Goal: Task Accomplishment & Management: Manage account settings

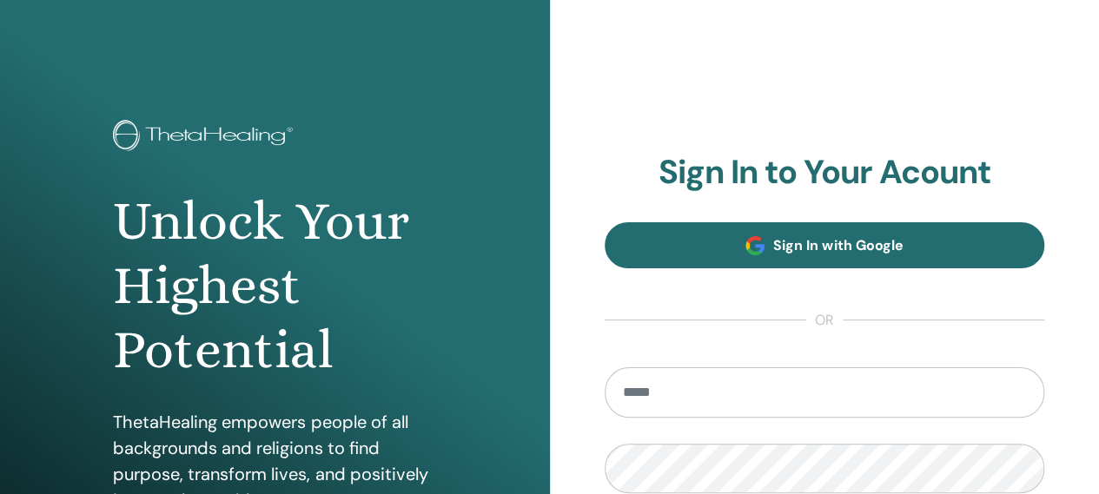
click at [844, 242] on span "Sign In with Google" at bounding box center [837, 245] width 129 height 18
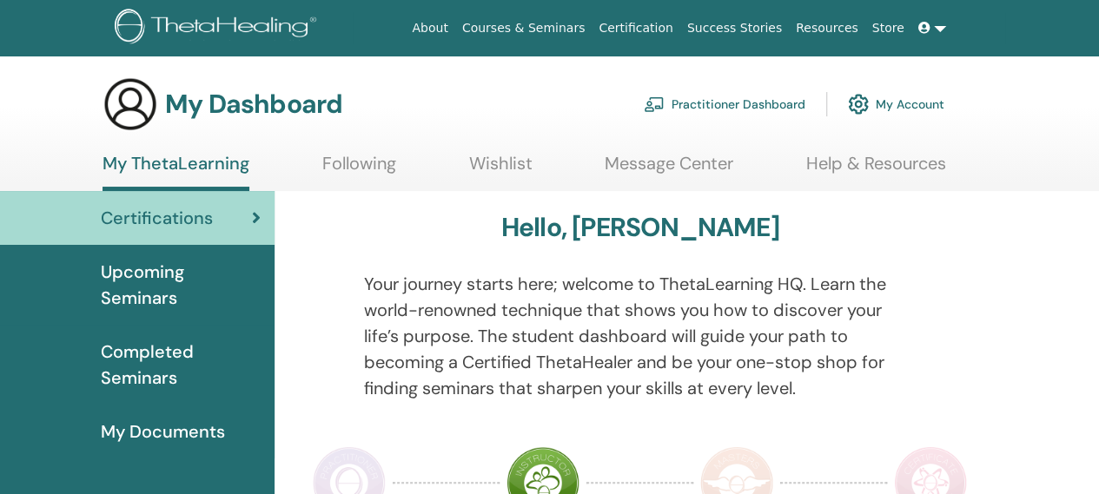
click at [907, 107] on link "My Account" at bounding box center [896, 104] width 96 height 38
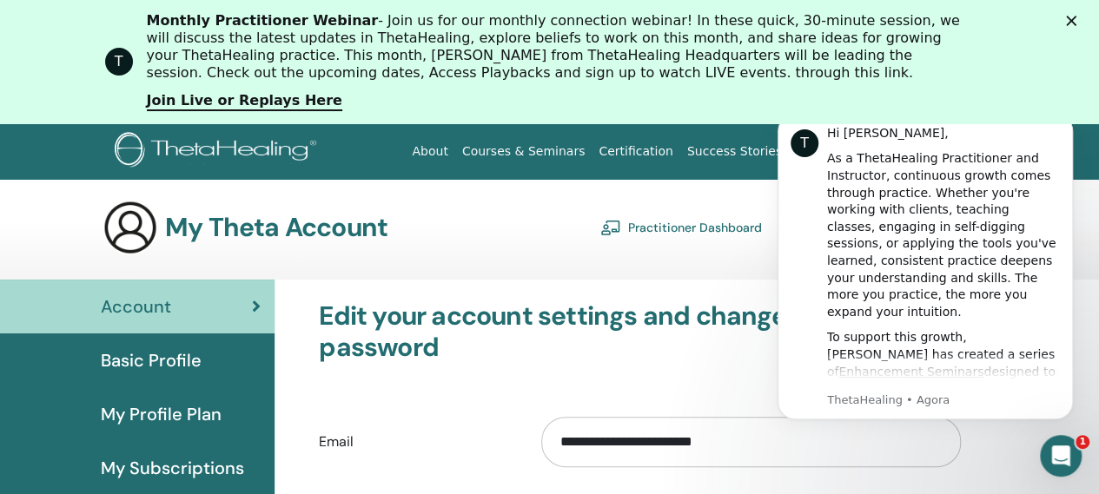
click at [1086, 13] on div "T Monthly Practitioner Webinar - Join us for our monthly connection webinar! In…" at bounding box center [549, 61] width 1099 height 109
click at [1076, 20] on polygon "Fechar" at bounding box center [1071, 21] width 10 height 10
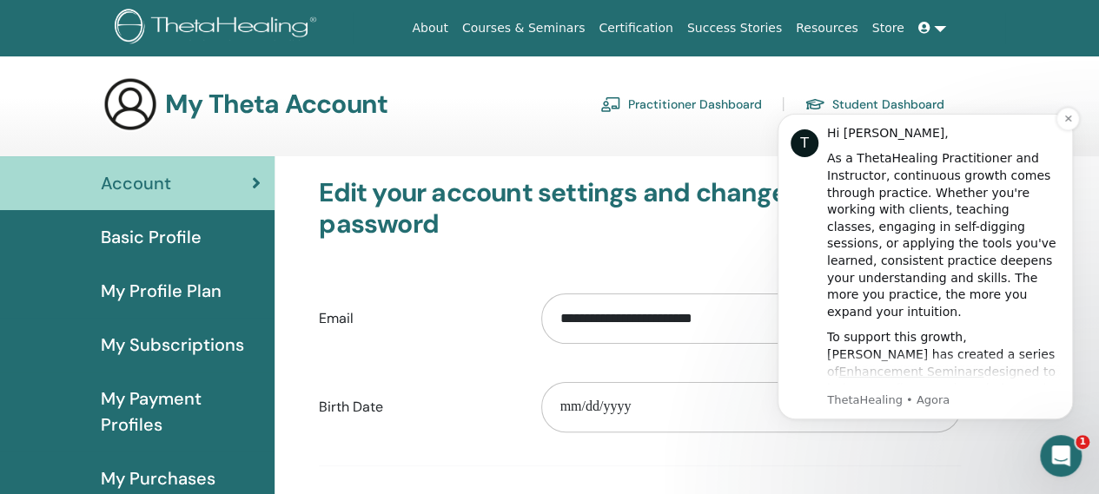
click at [1009, 362] on div "To support this growth, Vianna has created a series of Enhancement Seminars des…" at bounding box center [943, 423] width 233 height 188
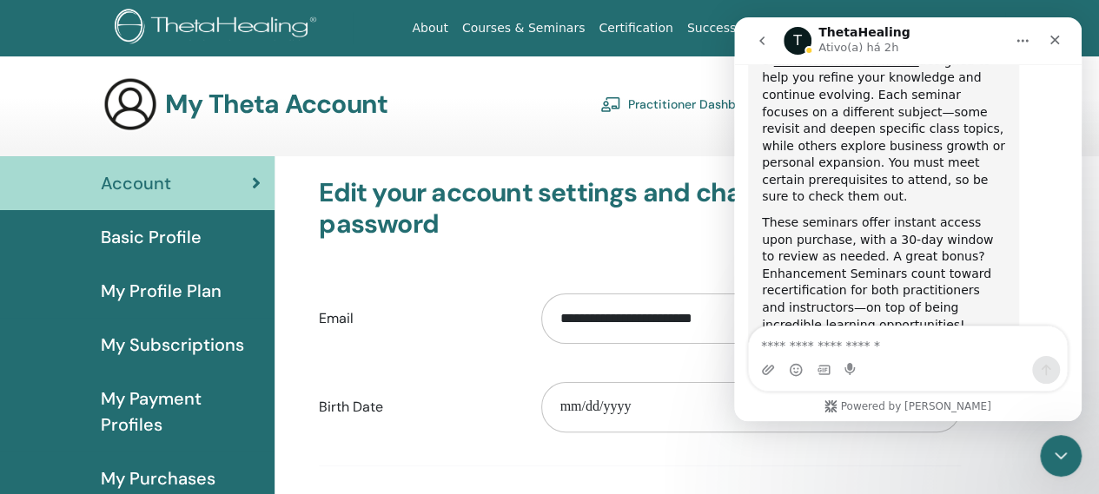
scroll to position [439, 0]
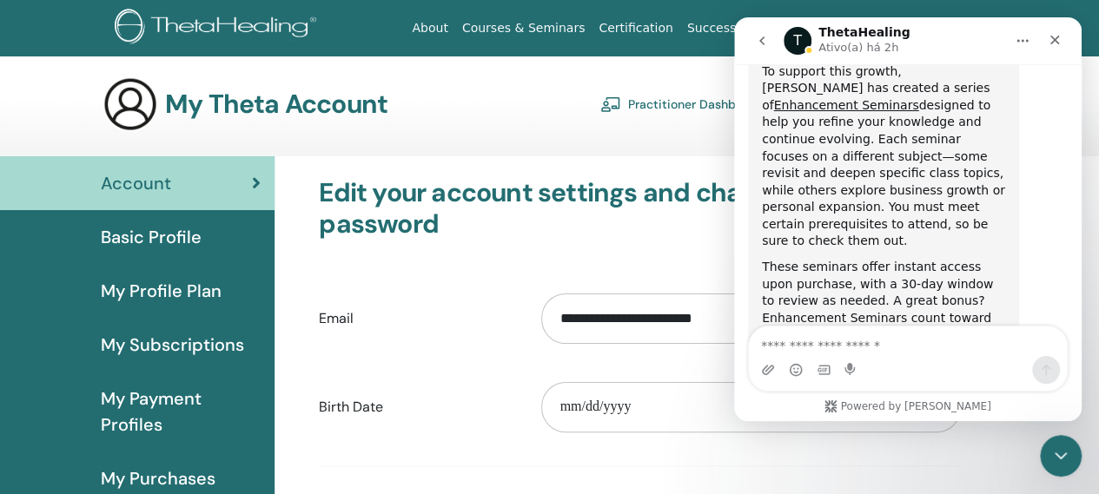
click at [486, 116] on div "My Theta Account Practitioner Dashboard Student Dashboard" at bounding box center [523, 104] width 842 height 56
click at [1050, 36] on icon "Fechar" at bounding box center [1055, 40] width 14 height 14
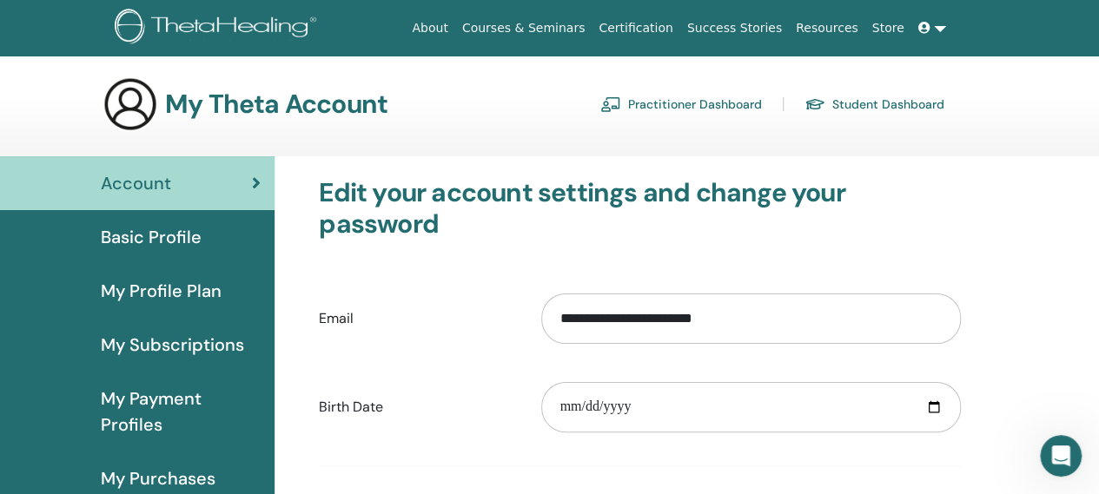
scroll to position [1034, 0]
click at [933, 402] on input "date" at bounding box center [751, 407] width 420 height 50
click at [569, 413] on input "date" at bounding box center [751, 407] width 420 height 50
type input "**********"
click at [509, 406] on label "Birth Date" at bounding box center [417, 407] width 222 height 33
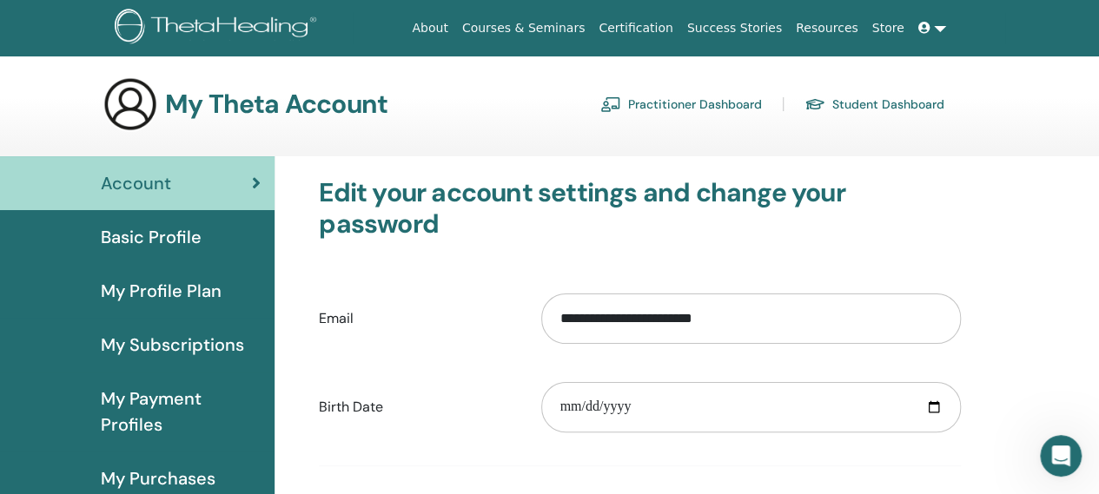
click at [541, 344] on input "**********" at bounding box center [751, 319] width 420 height 50
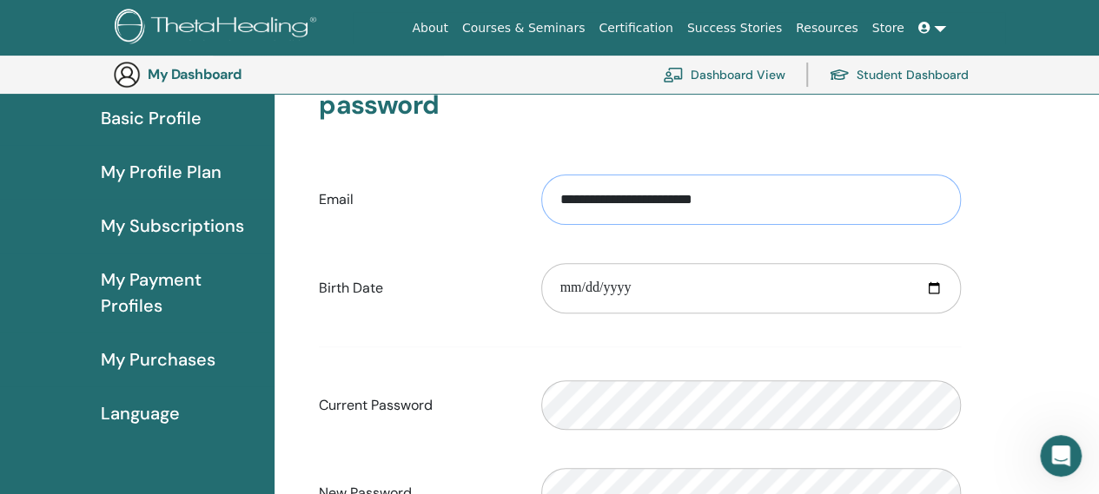
scroll to position [148, 0]
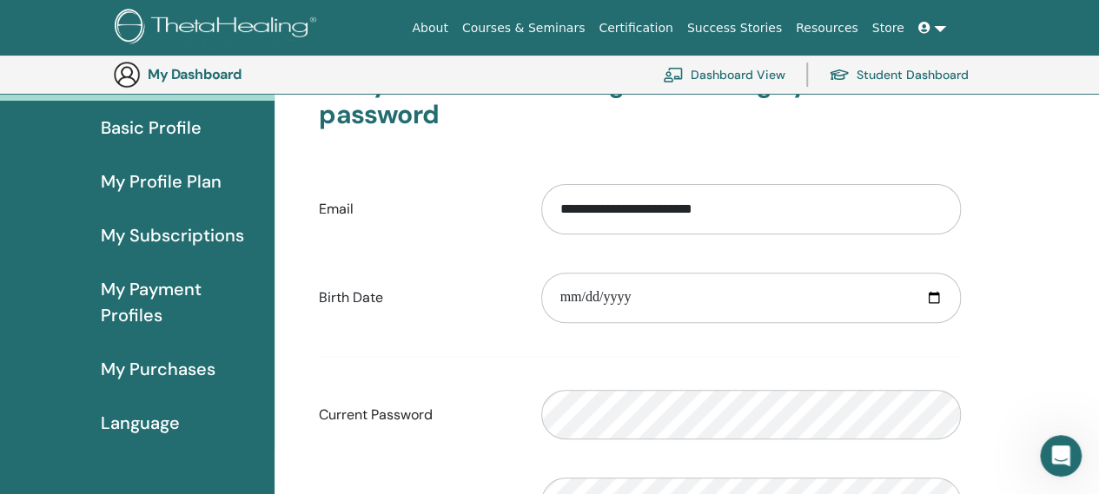
click at [738, 77] on link "Dashboard View" at bounding box center [724, 75] width 122 height 38
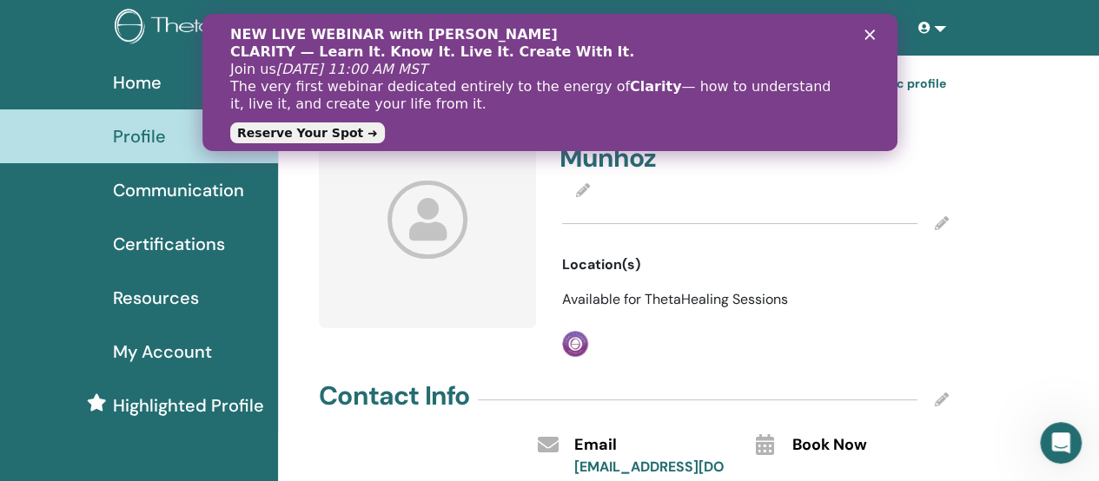
click at [866, 36] on icon "Fechar" at bounding box center [868, 35] width 10 height 10
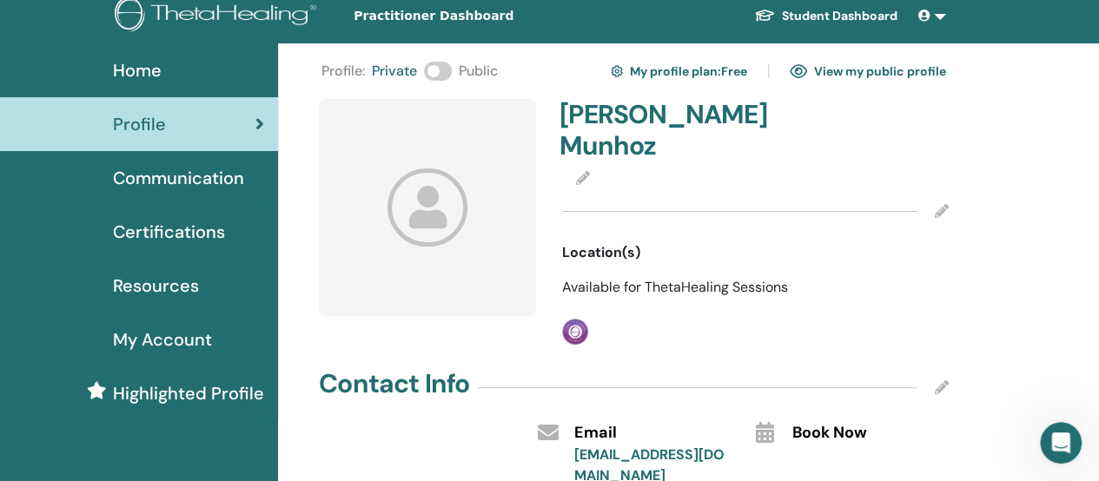
scroll to position [23, 0]
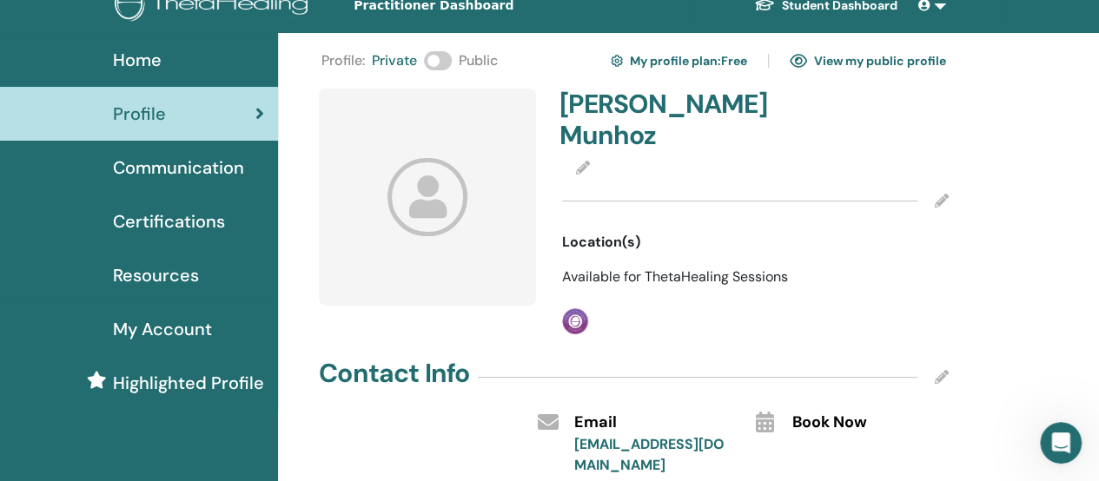
click at [432, 60] on span at bounding box center [438, 60] width 28 height 19
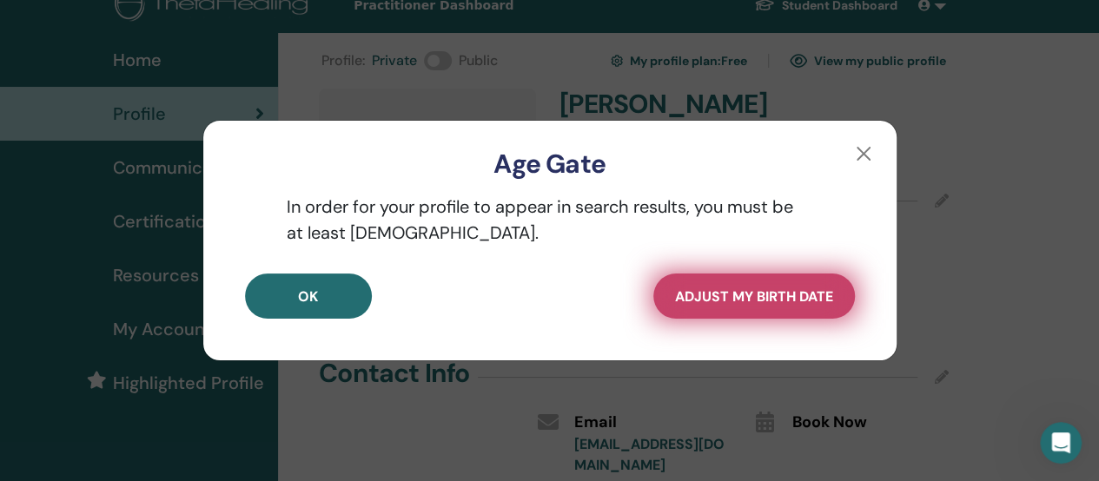
click at [744, 300] on span "Adjust my Birth Date" at bounding box center [754, 297] width 158 height 18
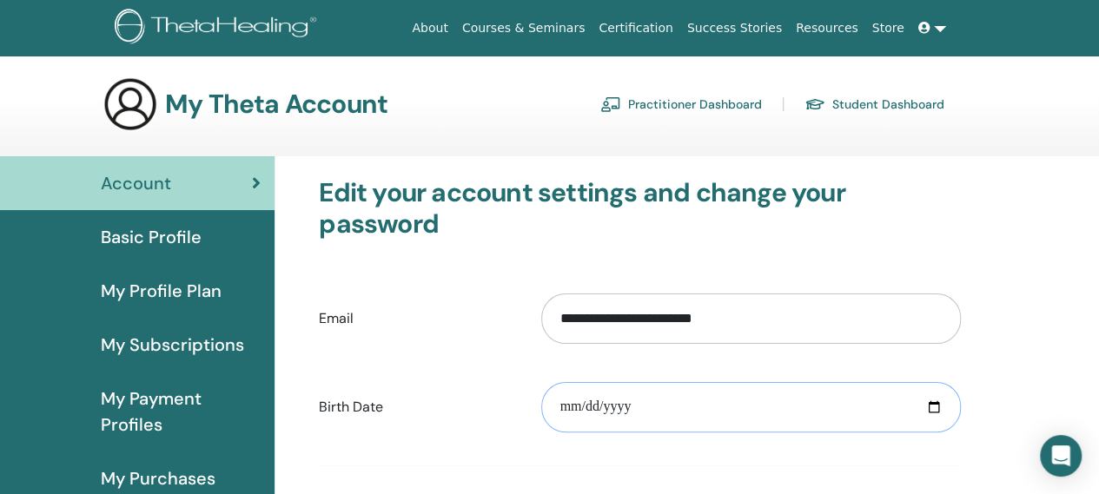
click at [618, 412] on input "date" at bounding box center [751, 407] width 420 height 50
click at [566, 409] on input "date" at bounding box center [751, 407] width 420 height 50
type input "**********"
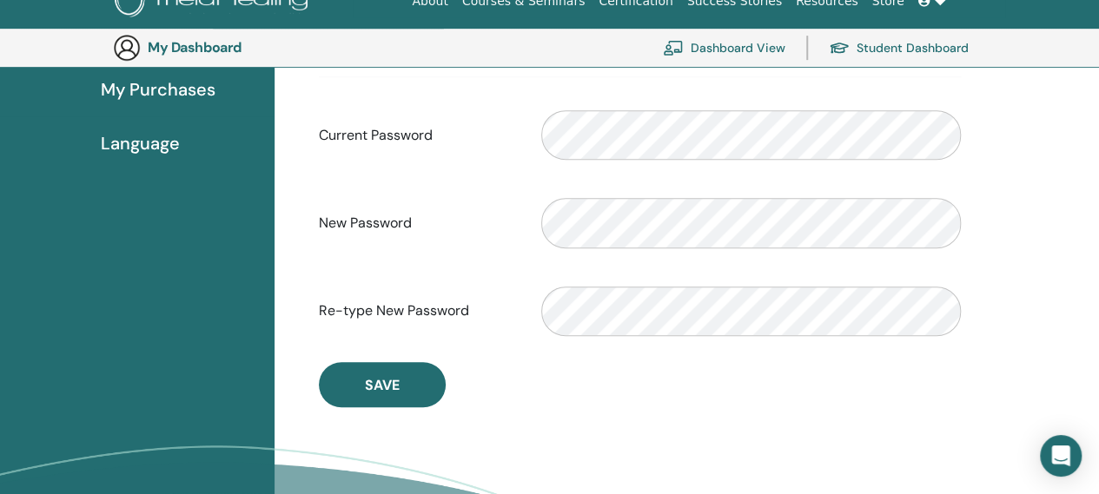
scroll to position [444, 0]
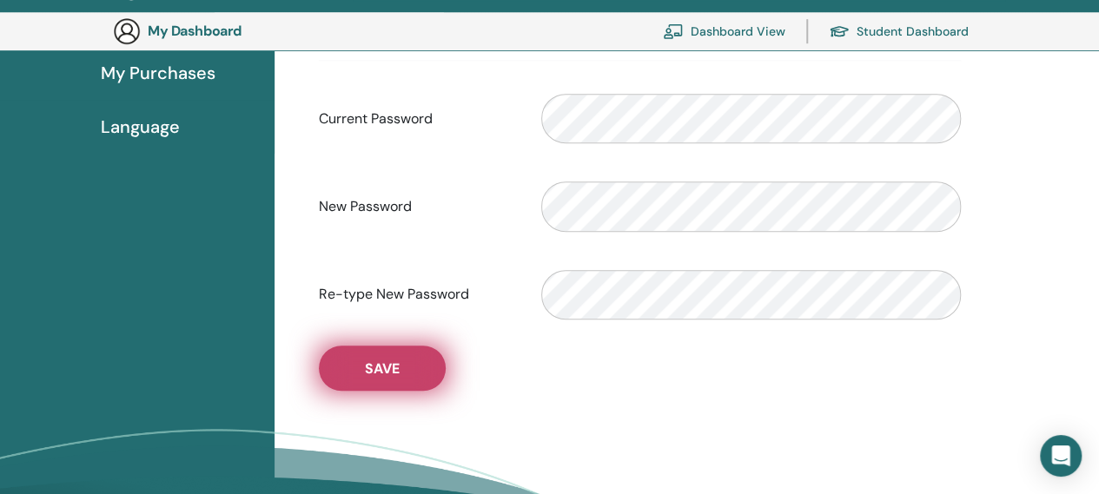
click at [393, 376] on button "Save" at bounding box center [382, 368] width 127 height 45
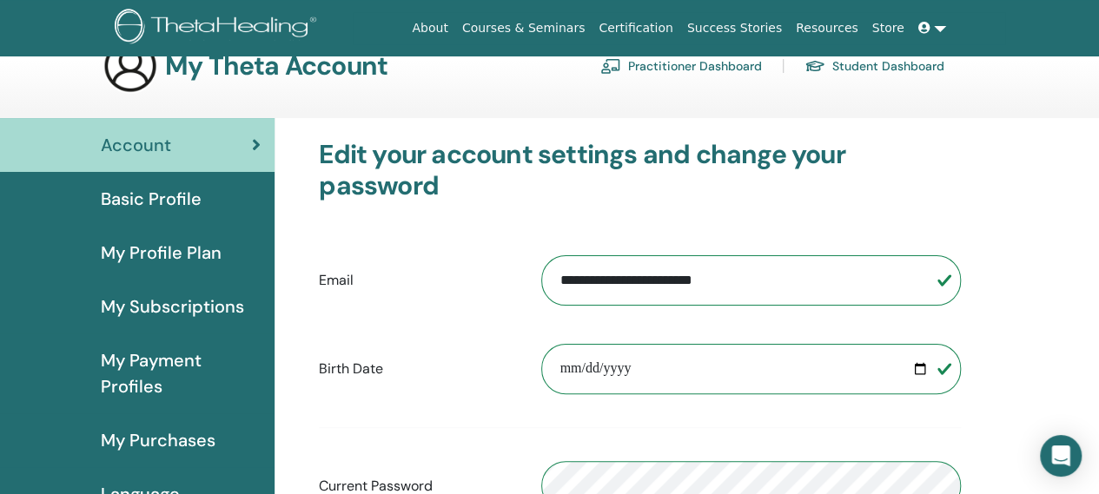
scroll to position [0, 0]
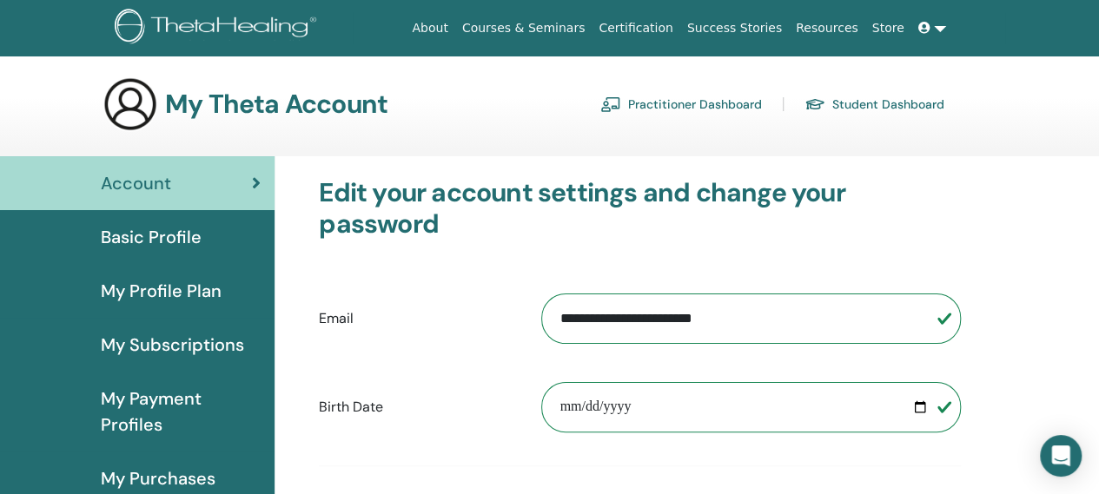
click at [703, 102] on link "Practitioner Dashboard" at bounding box center [681, 104] width 162 height 28
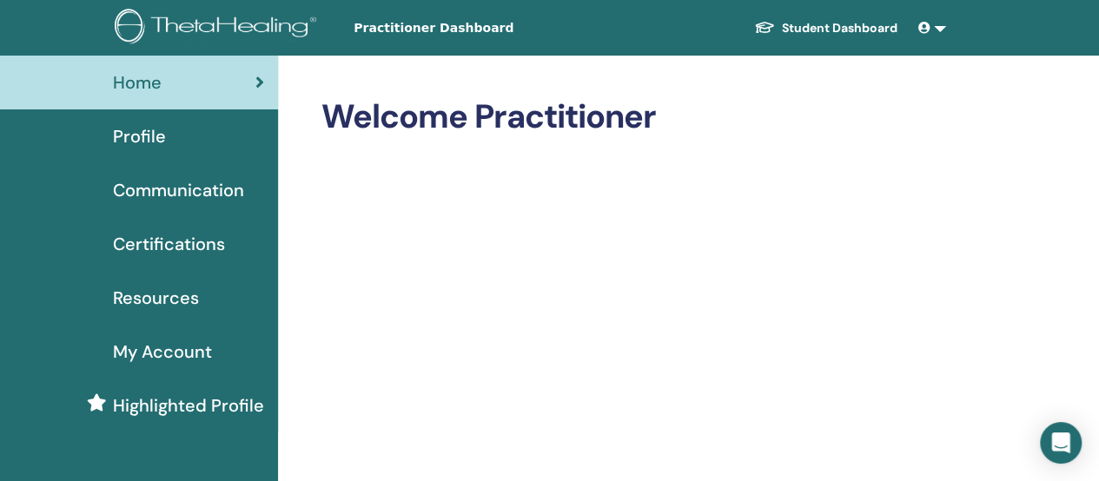
click at [155, 135] on span "Profile" at bounding box center [139, 136] width 53 height 26
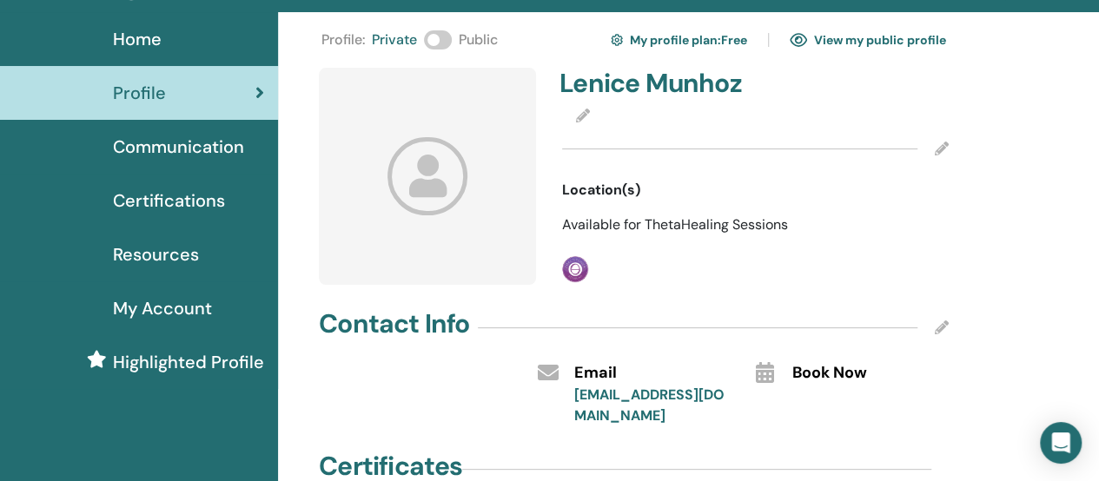
scroll to position [37, 0]
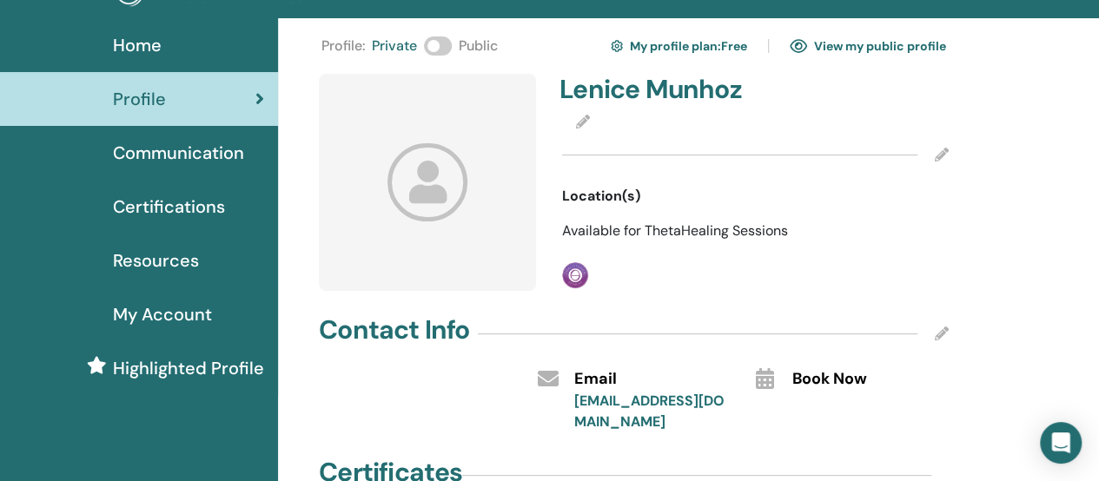
click at [582, 124] on icon at bounding box center [583, 122] width 14 height 14
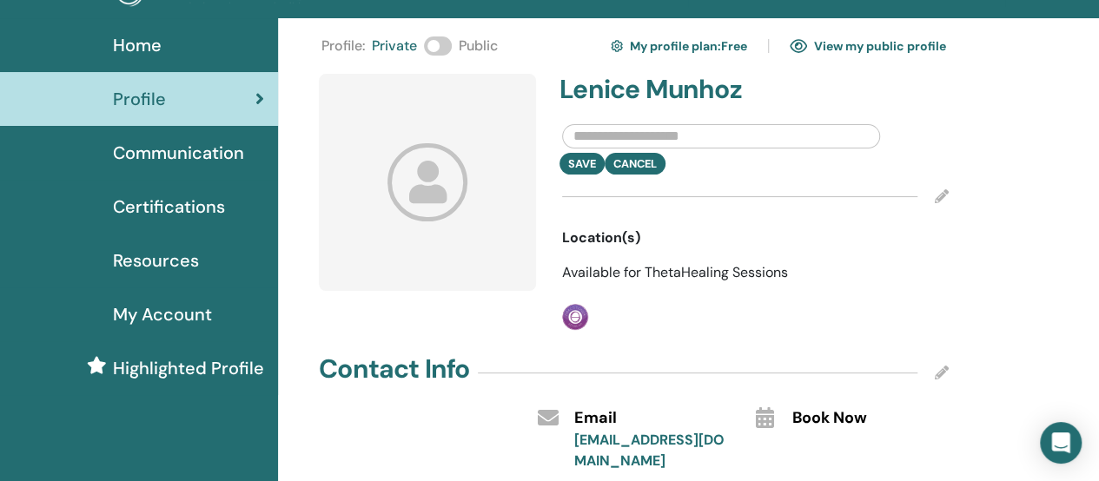
click at [774, 130] on input "text" at bounding box center [721, 136] width 318 height 24
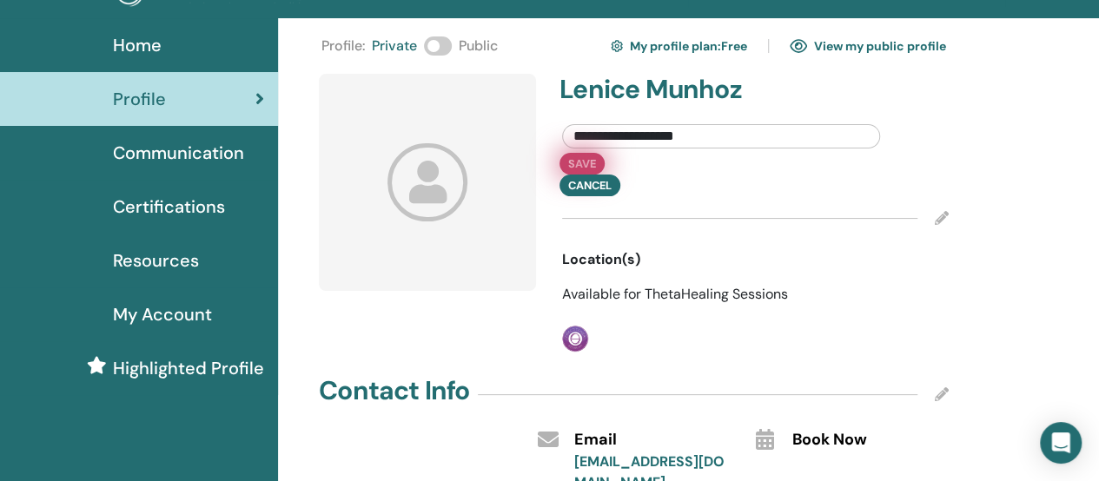
type input "**********"
click at [585, 166] on button "Save" at bounding box center [581, 164] width 45 height 22
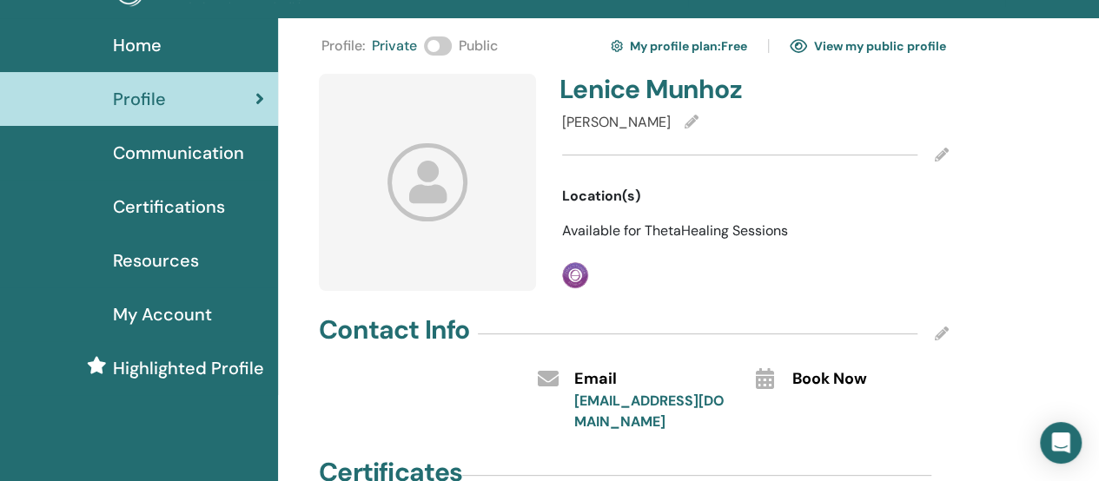
click at [422, 230] on div at bounding box center [427, 182] width 217 height 217
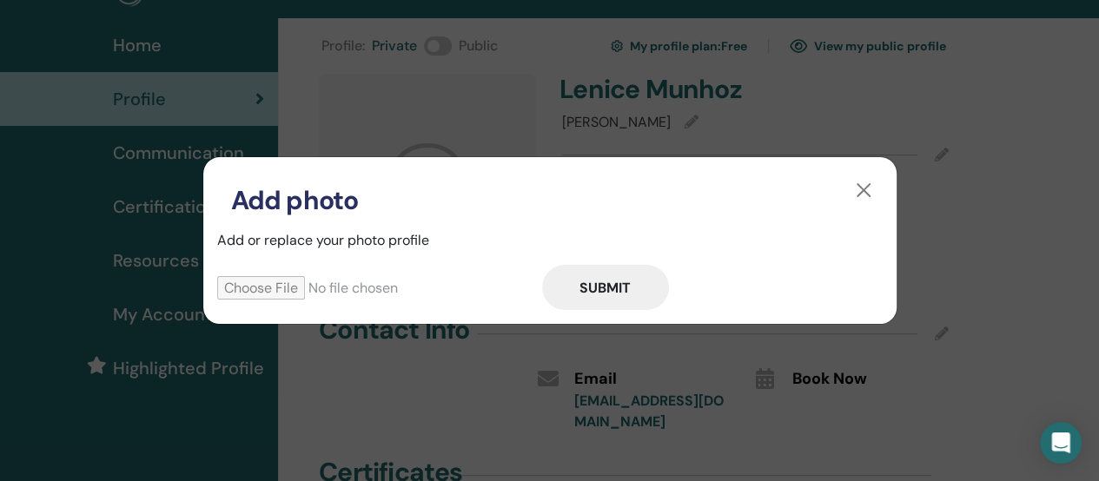
click at [311, 284] on input "file" at bounding box center [379, 287] width 325 height 23
type input "**********"
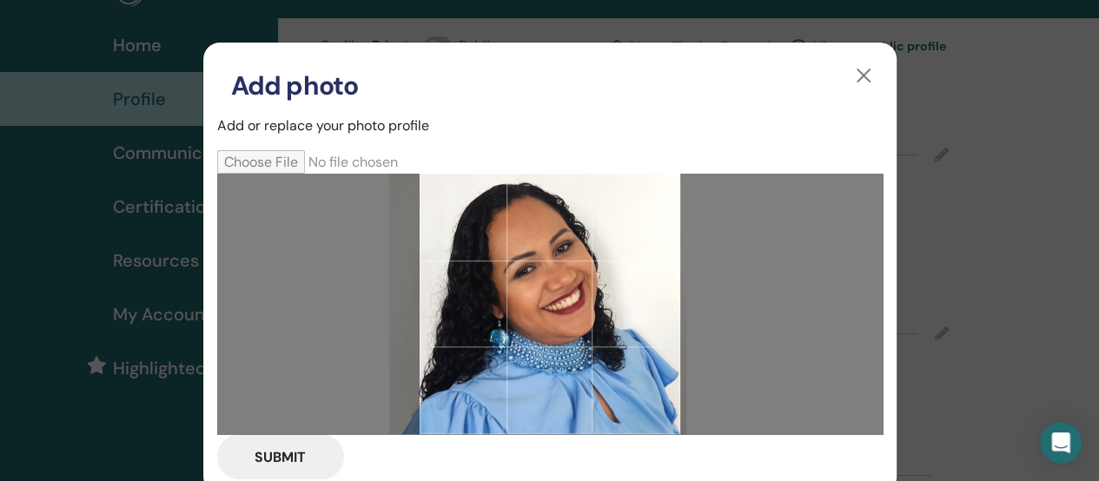
drag, startPoint x: 495, startPoint y: 341, endPoint x: 483, endPoint y: 340, distance: 12.2
click at [483, 340] on div at bounding box center [550, 304] width 261 height 261
click at [281, 462] on button "Submit" at bounding box center [280, 456] width 127 height 45
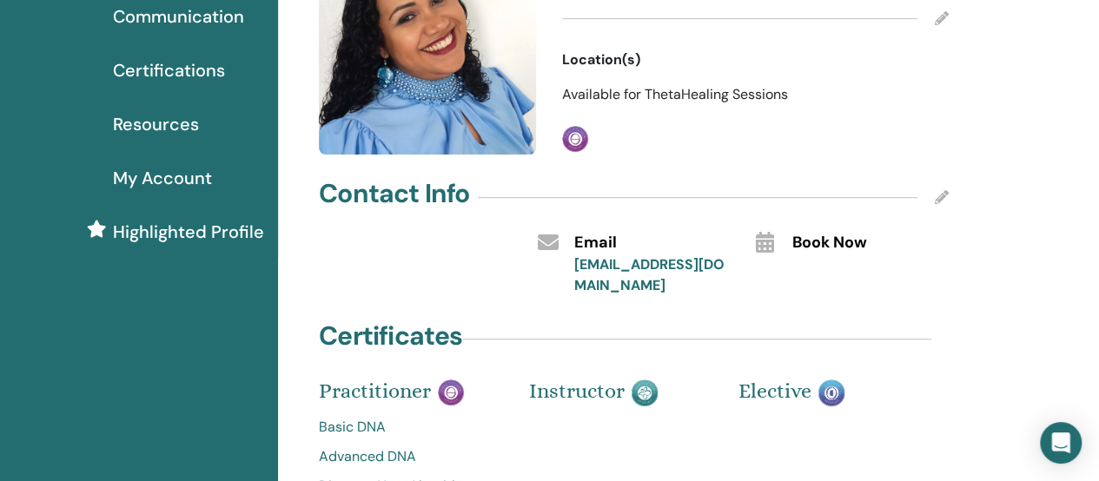
scroll to position [0, 0]
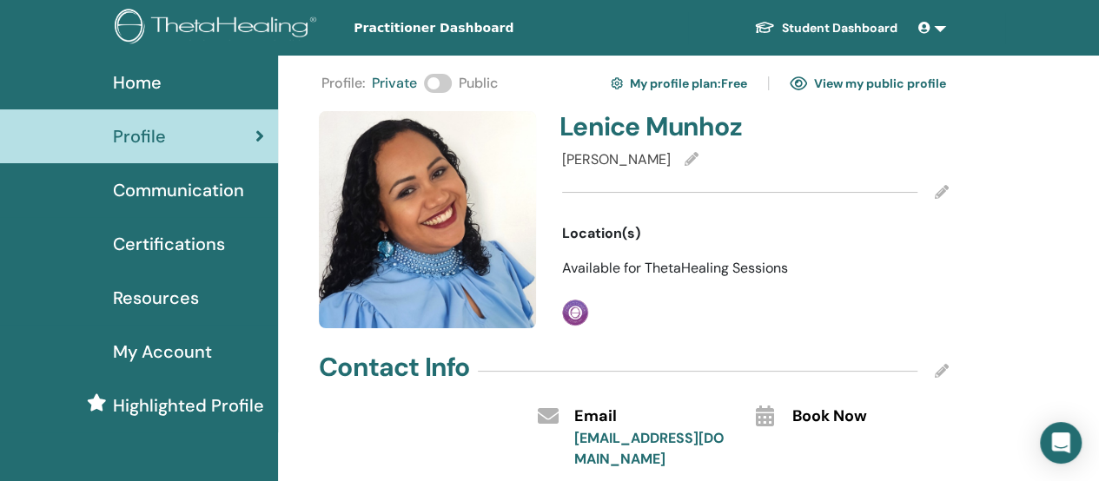
click at [436, 84] on span at bounding box center [438, 83] width 28 height 19
click at [866, 83] on link "View my public profile" at bounding box center [868, 83] width 156 height 28
click at [200, 188] on span "Communication" at bounding box center [178, 190] width 131 height 26
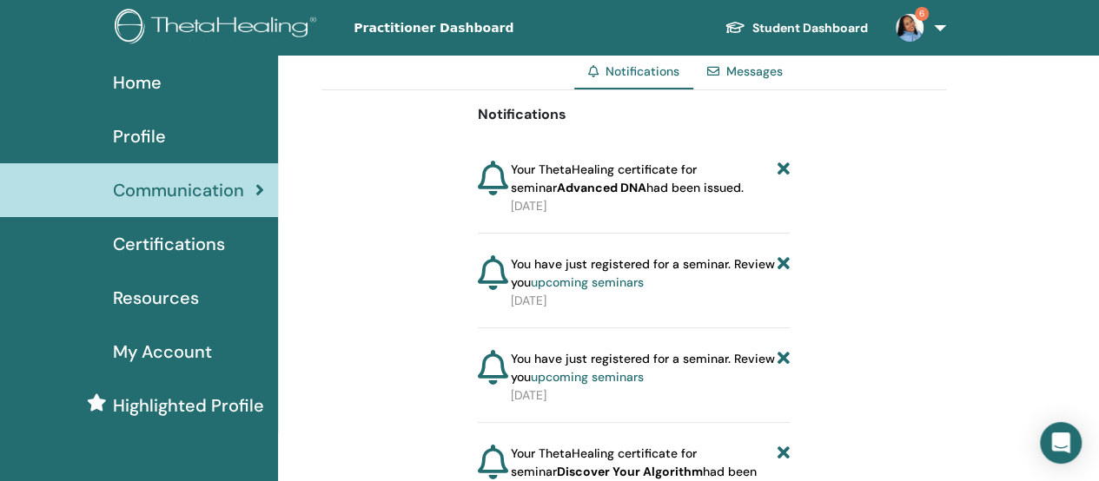
click at [163, 241] on span "Certifications" at bounding box center [169, 244] width 112 height 26
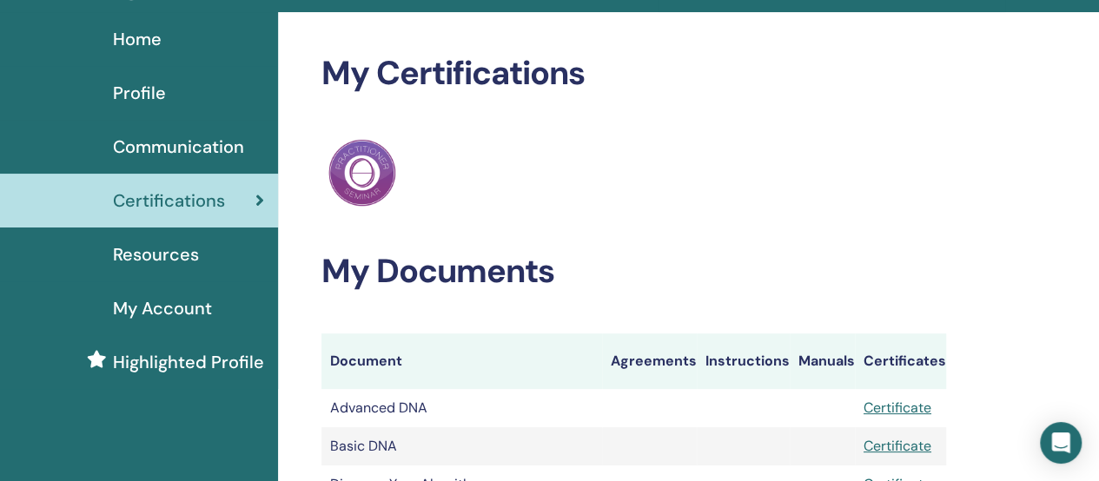
scroll to position [40, 0]
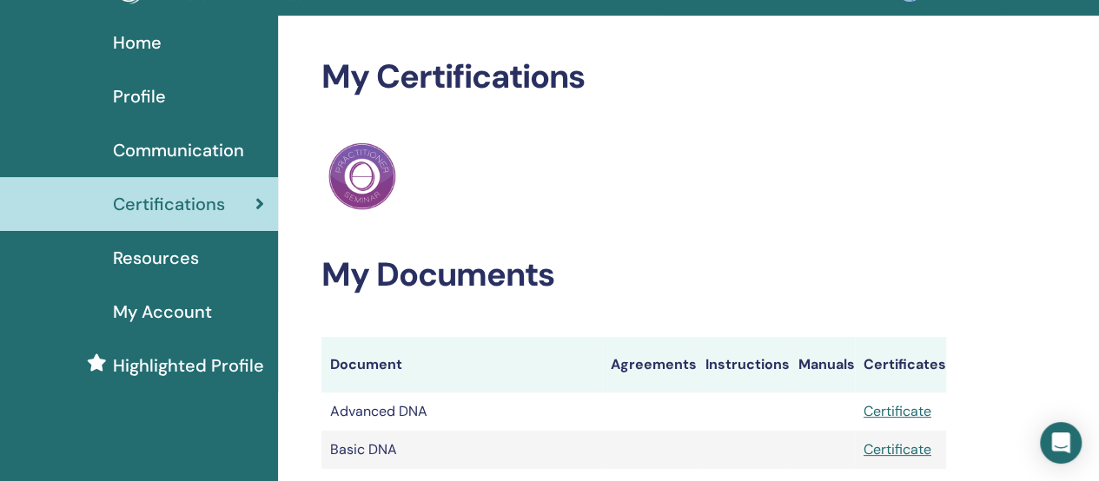
click at [179, 260] on span "Resources" at bounding box center [156, 258] width 86 height 26
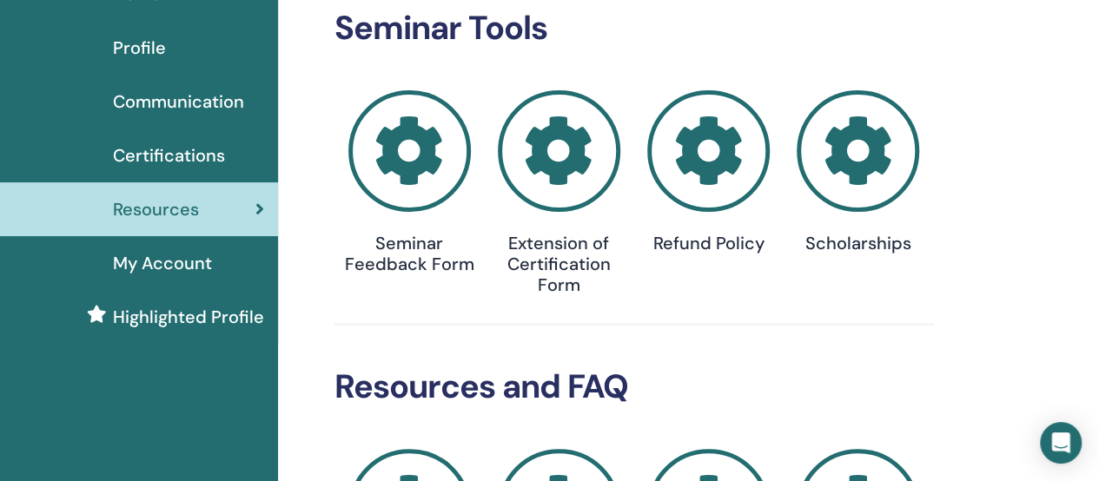
scroll to position [32, 0]
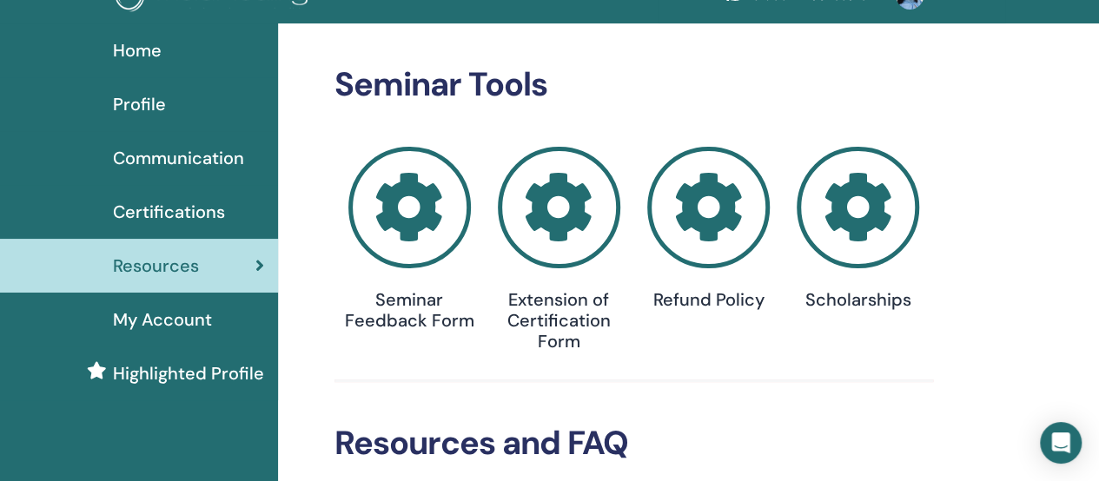
click at [158, 321] on span "My Account" at bounding box center [162, 320] width 99 height 26
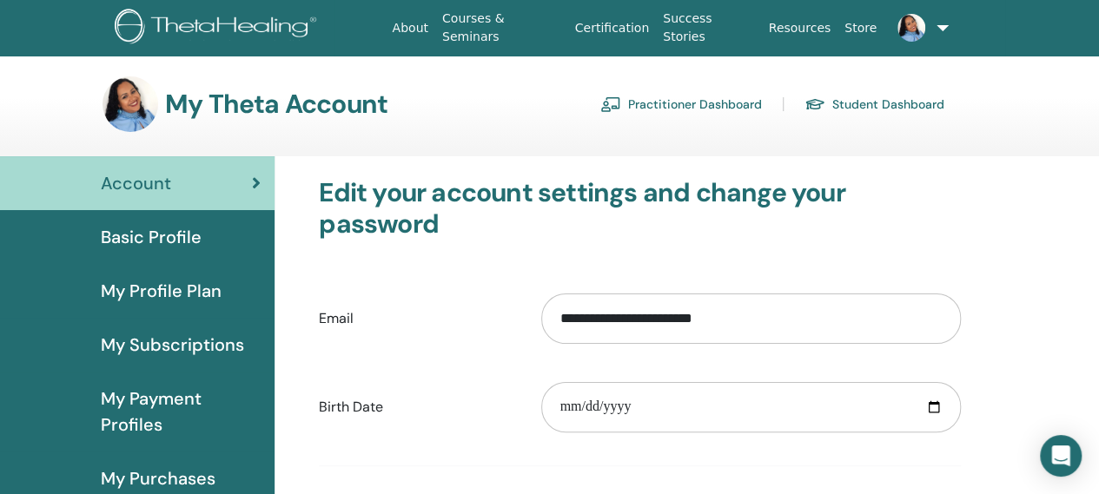
click at [197, 230] on span "Basic Profile" at bounding box center [151, 237] width 101 height 26
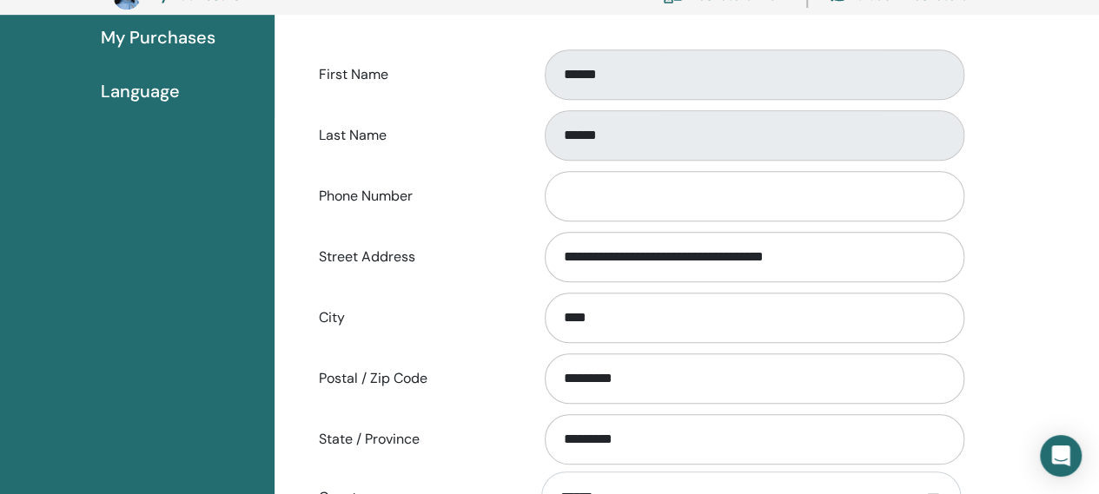
scroll to position [393, 0]
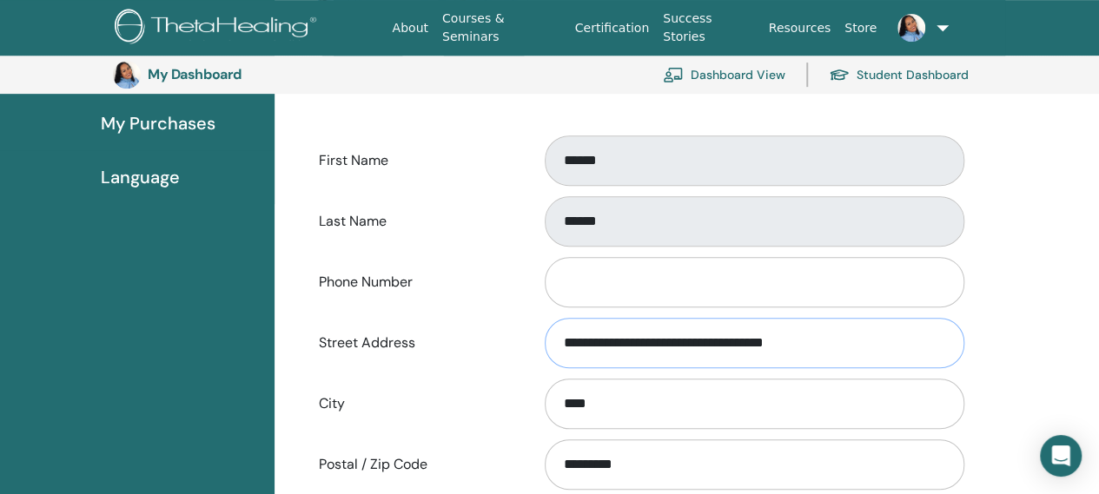
click at [721, 336] on input "**********" at bounding box center [755, 343] width 420 height 50
click at [836, 337] on input "**********" at bounding box center [755, 343] width 420 height 50
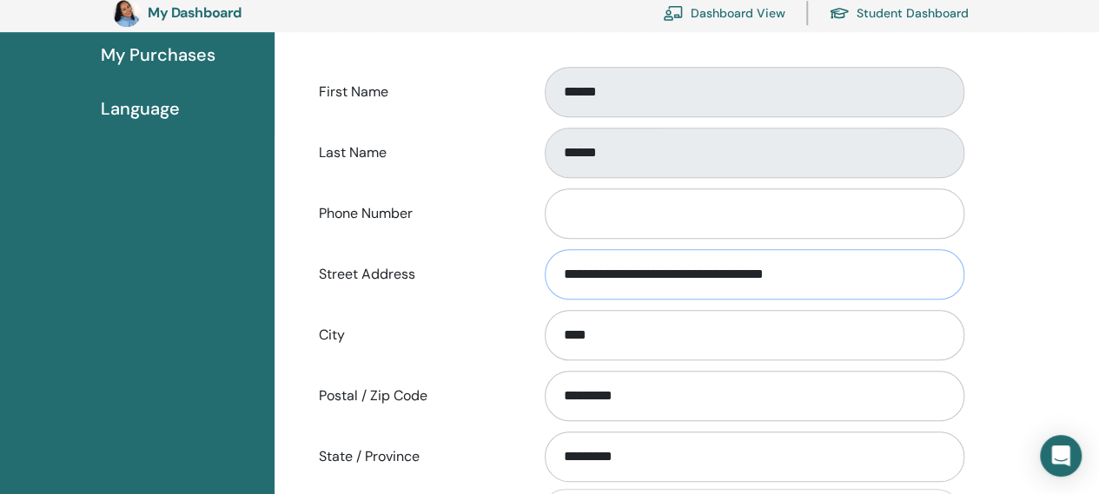
scroll to position [494, 0]
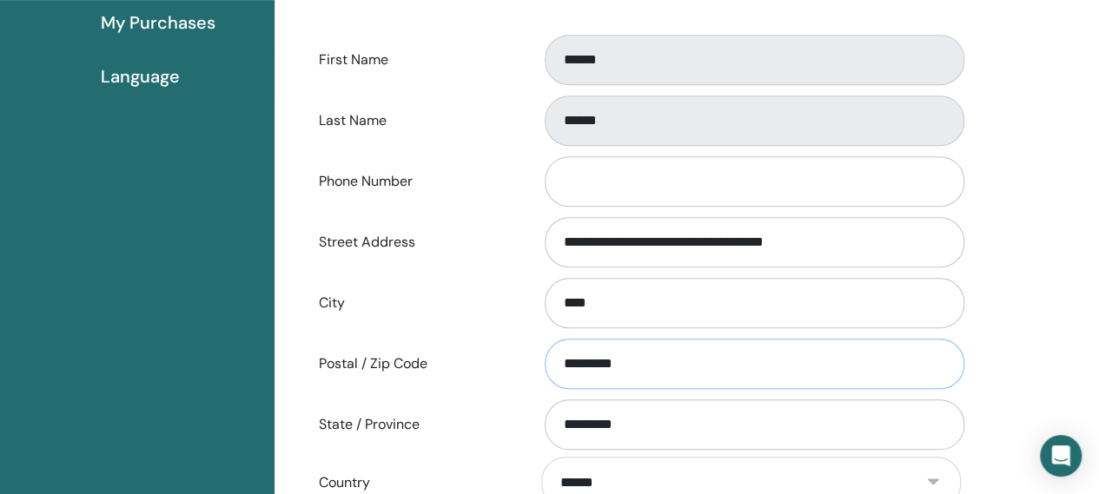
click at [650, 361] on input "*********" at bounding box center [755, 364] width 420 height 50
type input "*********"
click at [824, 240] on input "**********" at bounding box center [755, 242] width 420 height 50
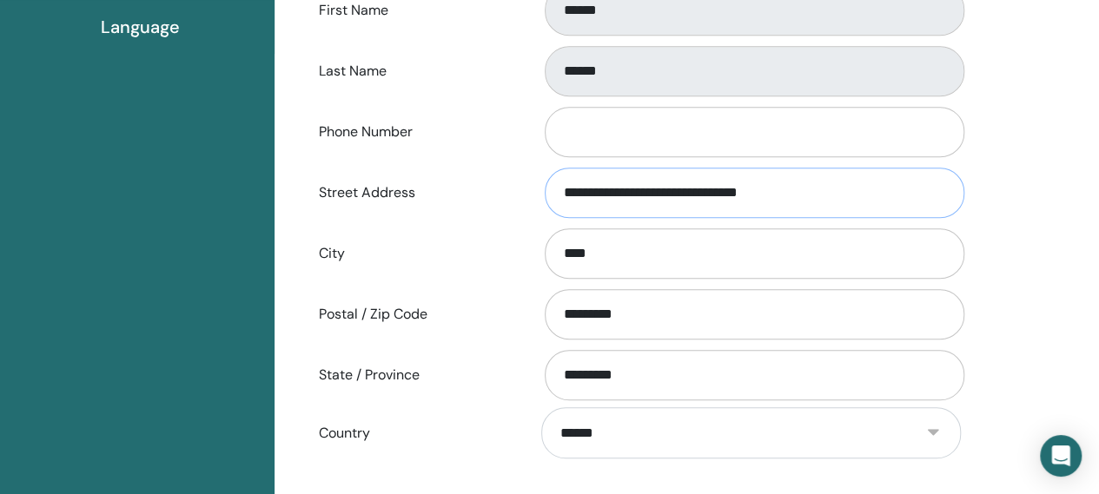
scroll to position [539, 0]
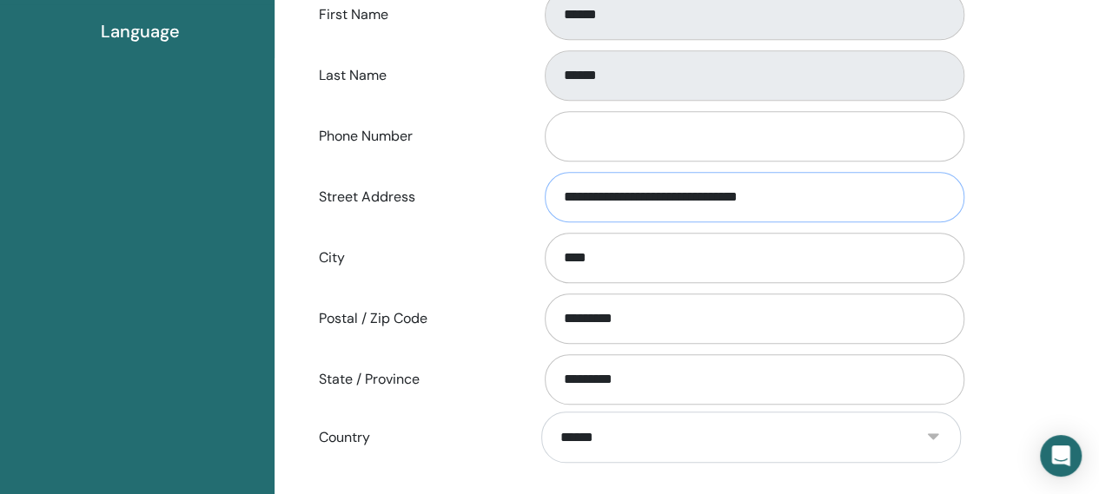
type input "**********"
click at [634, 139] on input "Phone Number" at bounding box center [755, 136] width 420 height 50
click at [1052, 142] on div "**********" at bounding box center [686, 288] width 824 height 1266
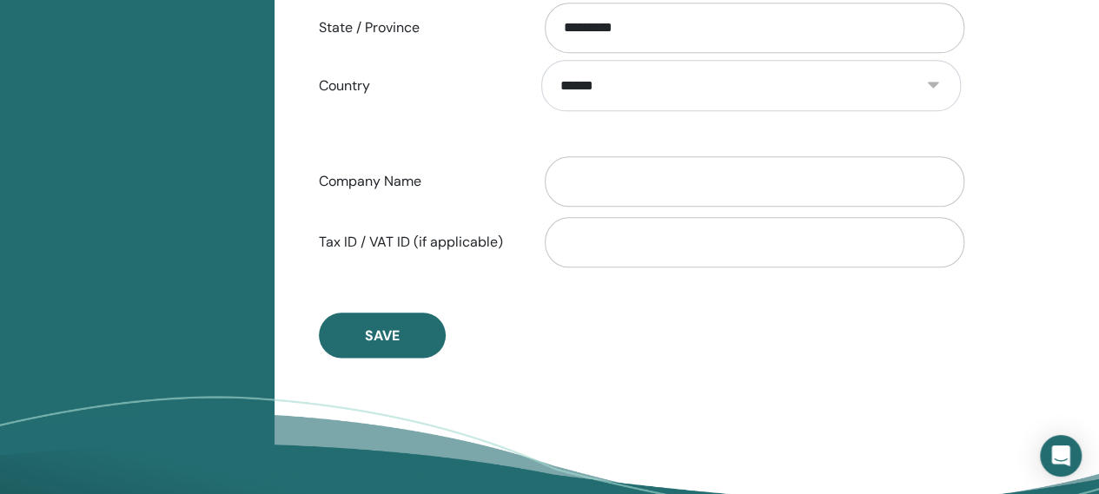
scroll to position [949, 0]
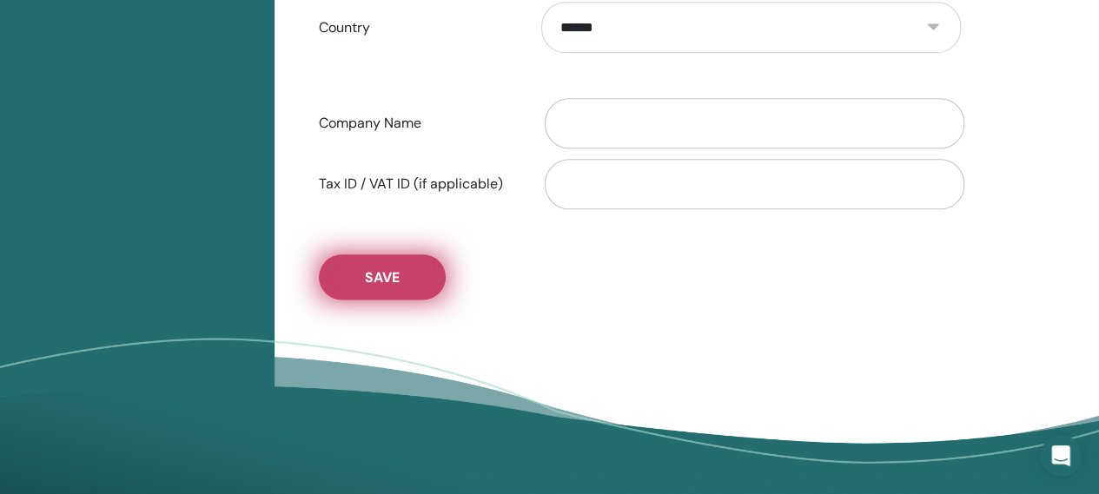
click at [397, 273] on span "Save" at bounding box center [382, 277] width 35 height 18
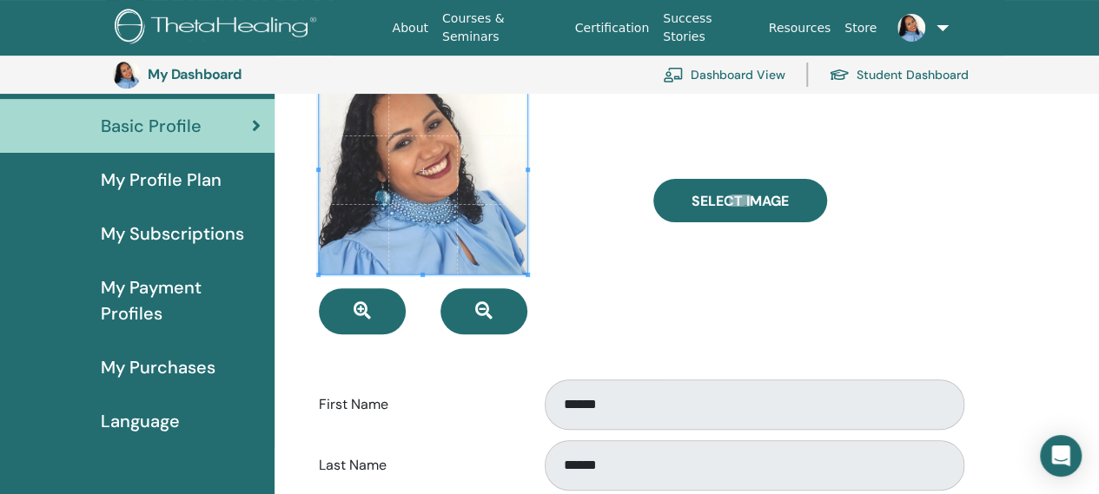
scroll to position [67, 0]
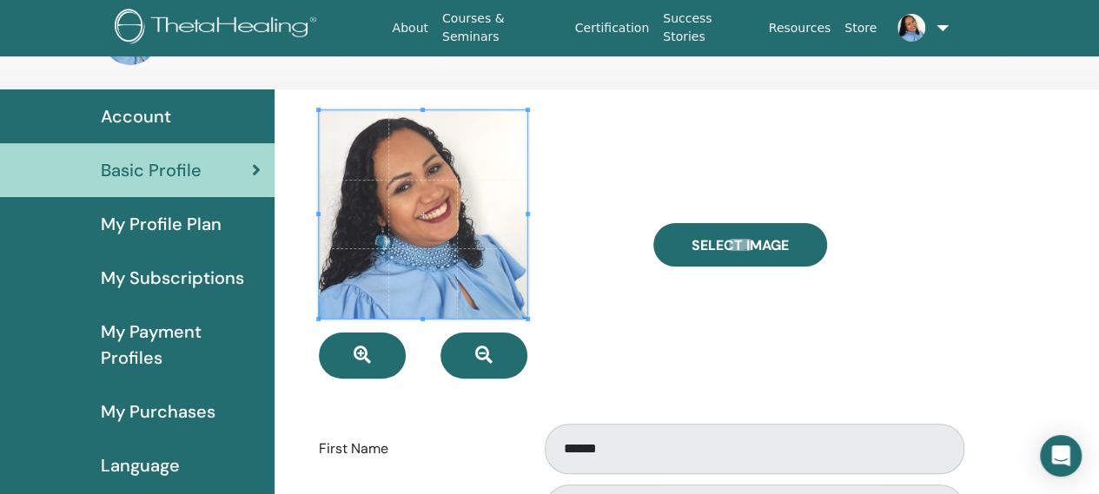
click at [151, 226] on span "My Profile Plan" at bounding box center [161, 224] width 121 height 26
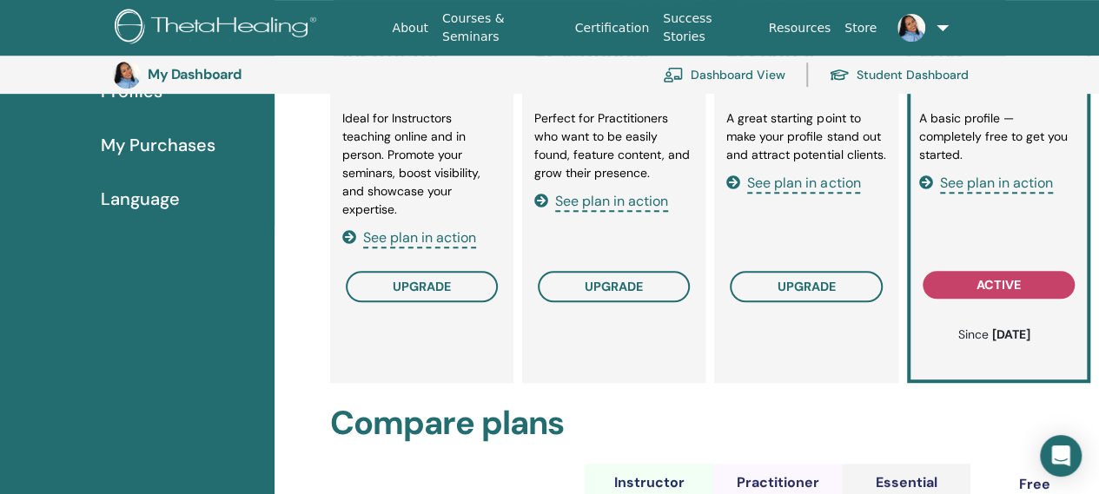
scroll to position [387, 0]
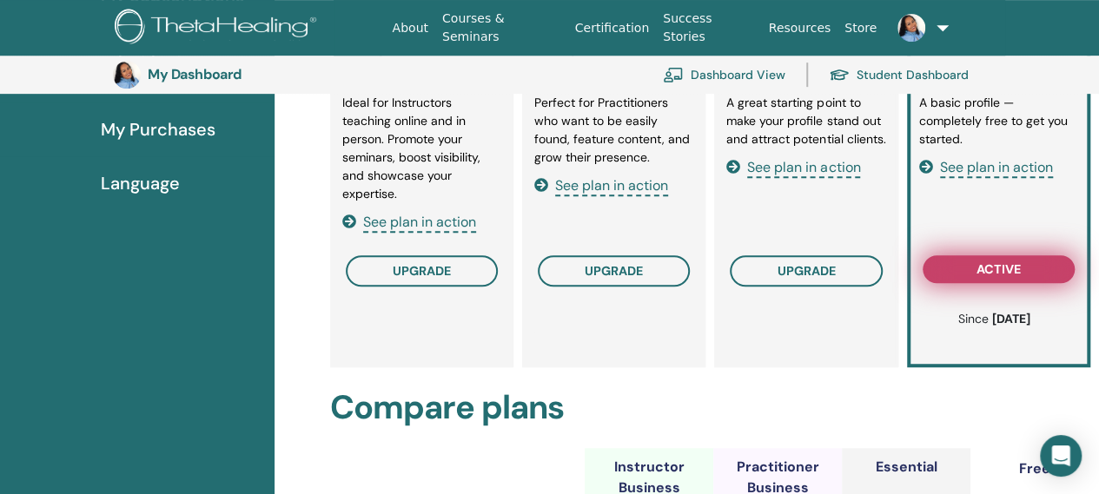
click at [990, 260] on button "active" at bounding box center [998, 269] width 152 height 28
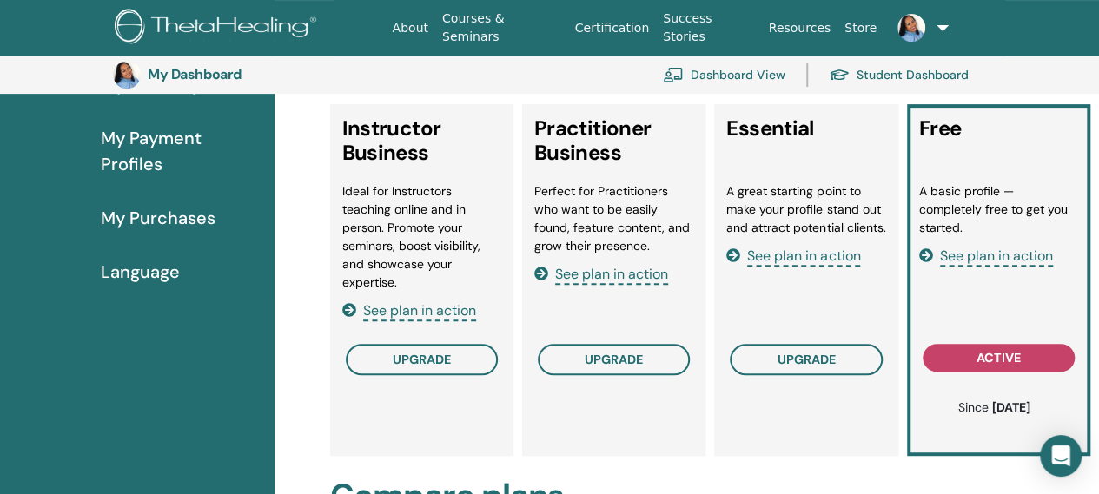
scroll to position [0, 0]
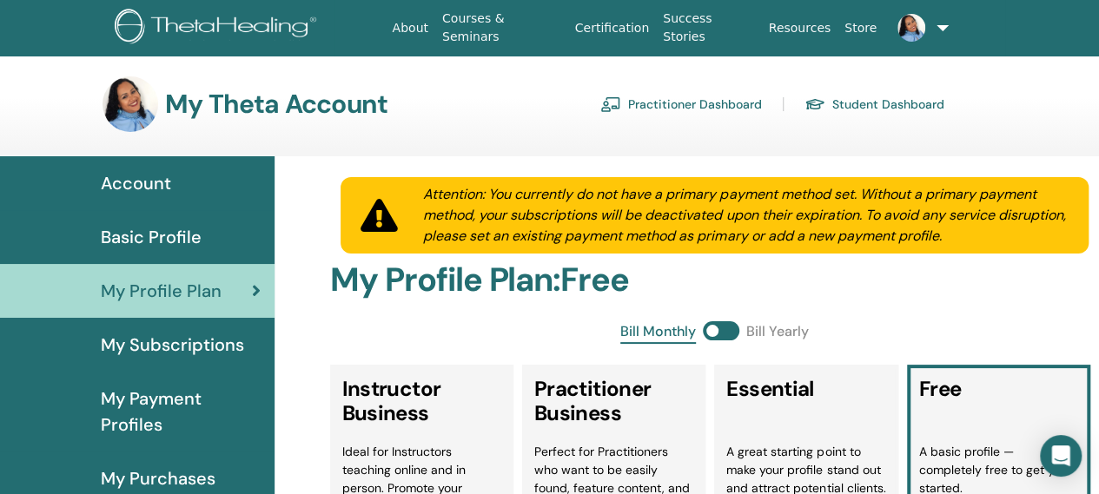
click at [142, 180] on span "Account" at bounding box center [136, 183] width 70 height 26
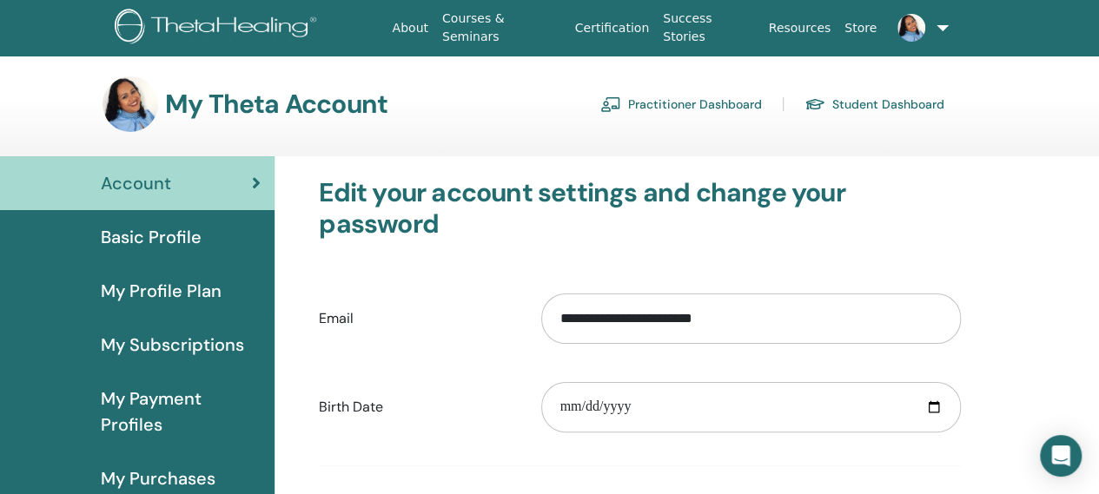
click at [909, 29] on img at bounding box center [911, 28] width 28 height 28
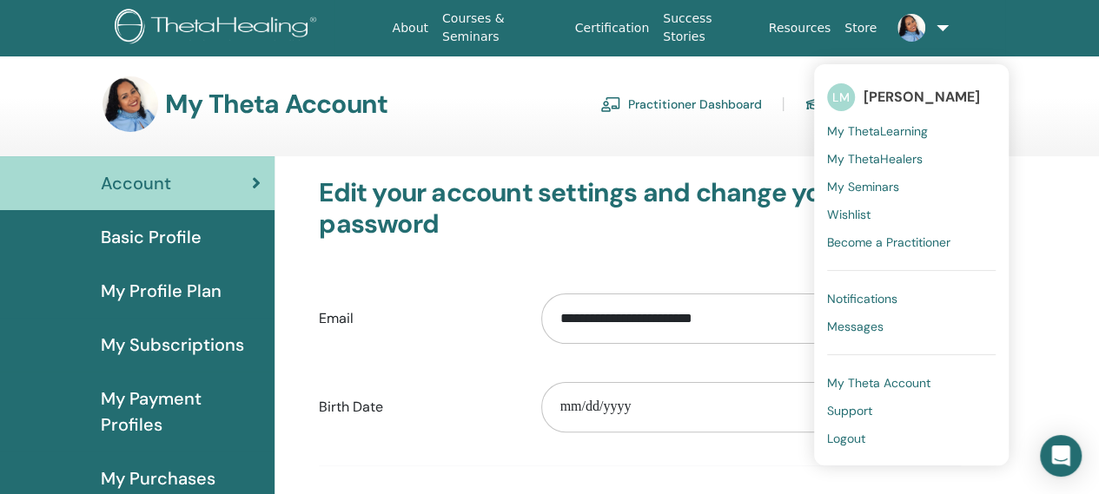
click at [877, 185] on span "My Seminars" at bounding box center [863, 187] width 72 height 16
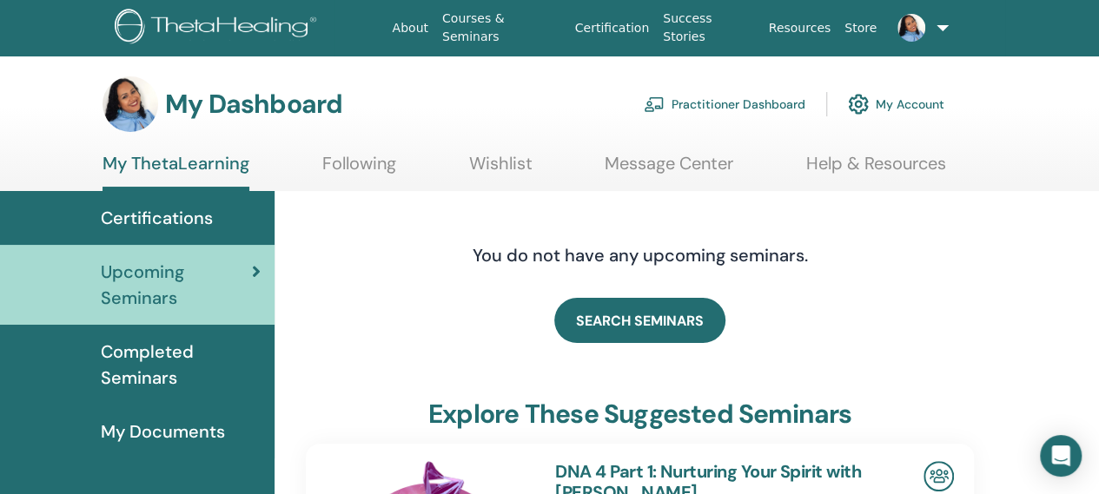
click at [170, 216] on span "Certifications" at bounding box center [157, 218] width 112 height 26
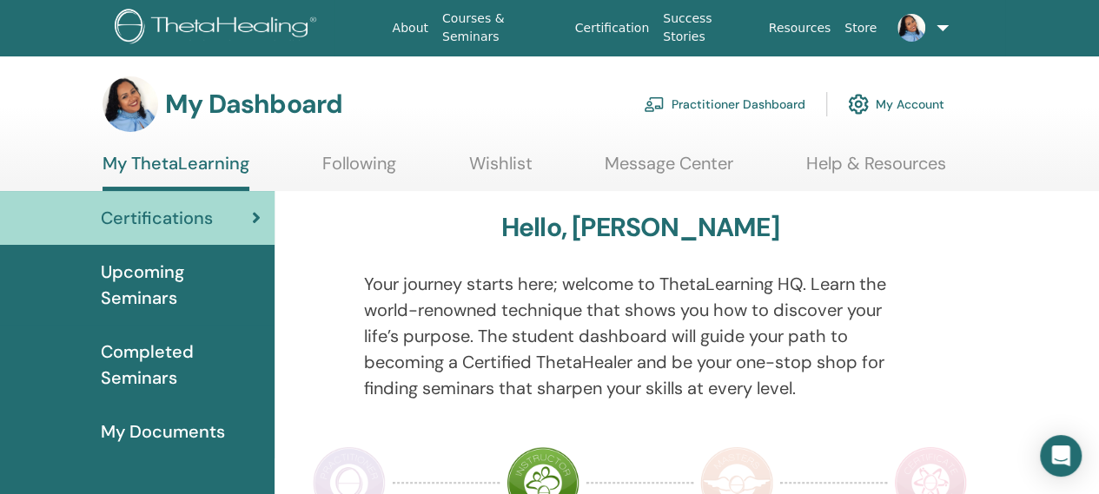
click at [915, 30] on img at bounding box center [911, 28] width 28 height 28
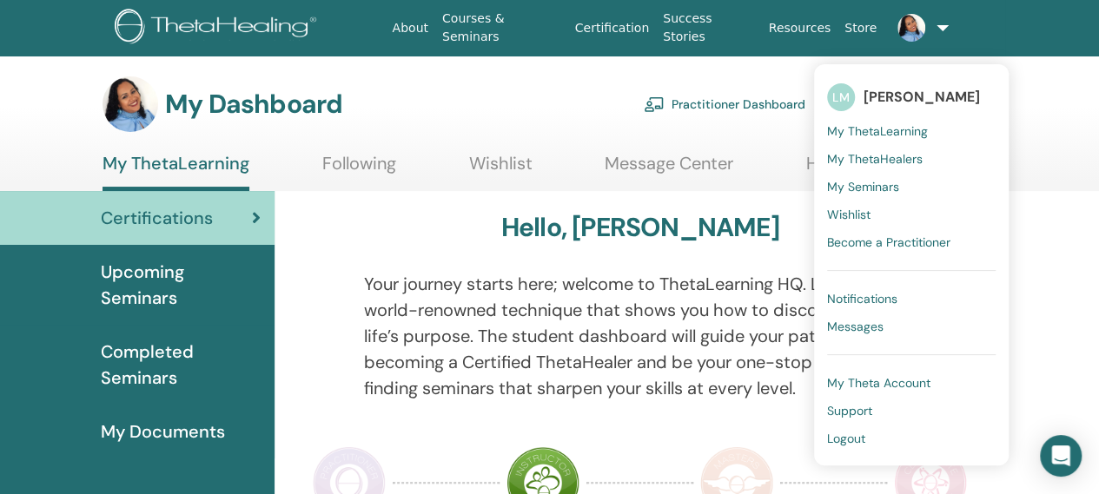
click at [545, 82] on div "My Dashboard Practitioner Dashboard My Account" at bounding box center [523, 104] width 842 height 56
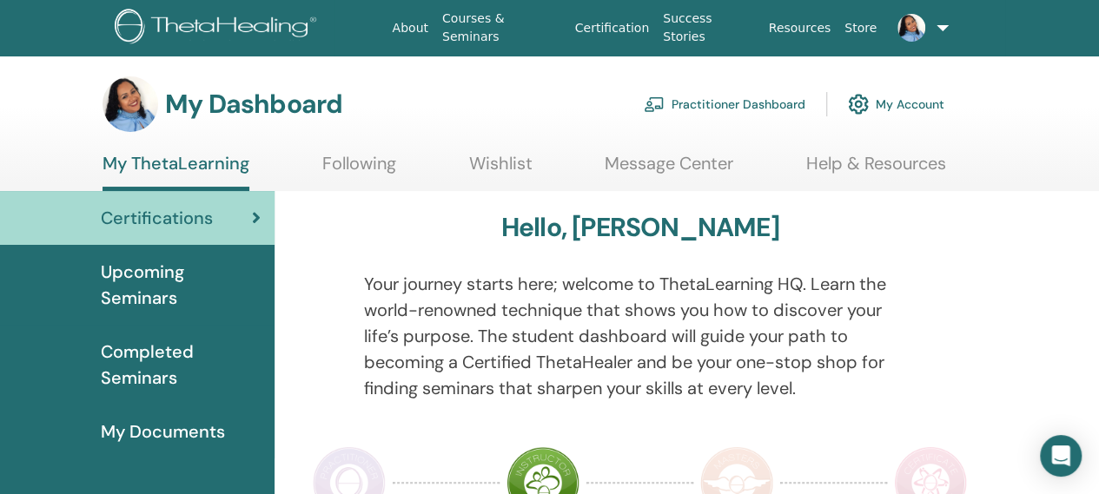
click at [905, 96] on link "My Account" at bounding box center [896, 104] width 96 height 38
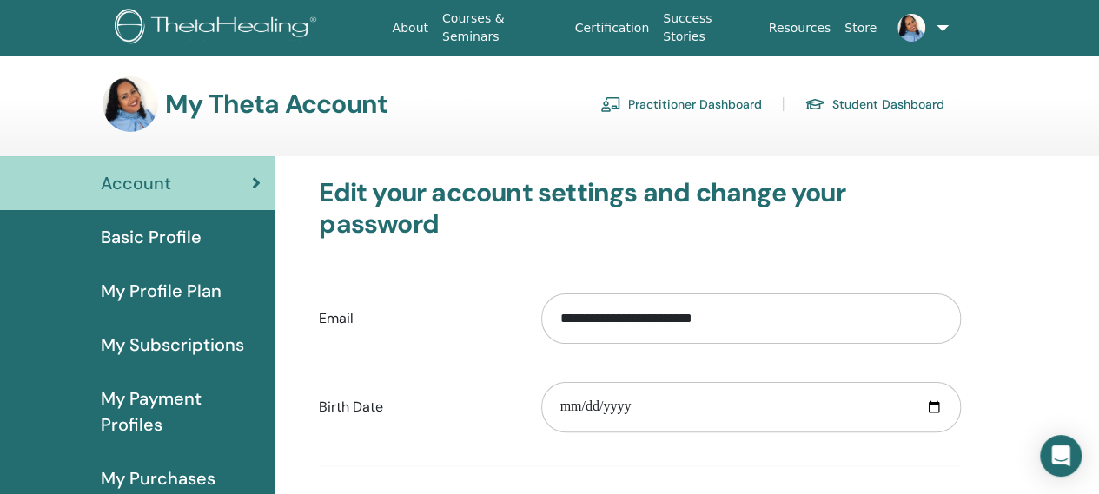
click at [734, 107] on link "Practitioner Dashboard" at bounding box center [681, 104] width 162 height 28
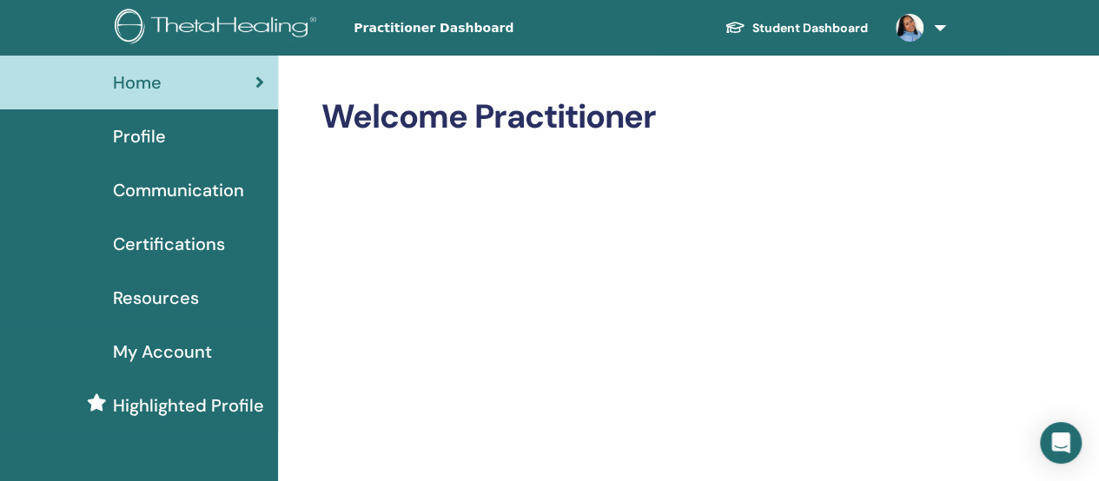
click at [142, 133] on span "Profile" at bounding box center [139, 136] width 53 height 26
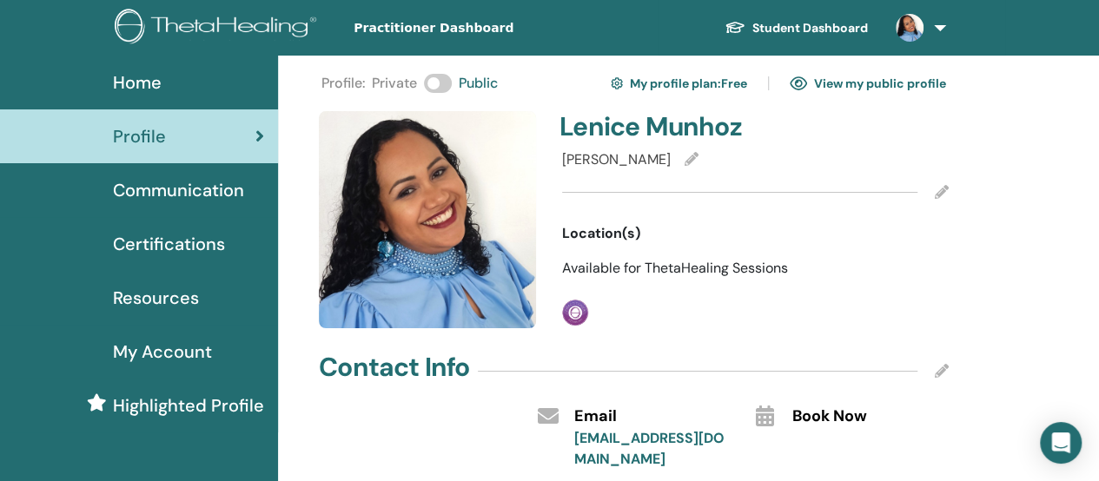
click at [881, 80] on link "View my public profile" at bounding box center [868, 83] width 156 height 28
